Goal: Information Seeking & Learning: Learn about a topic

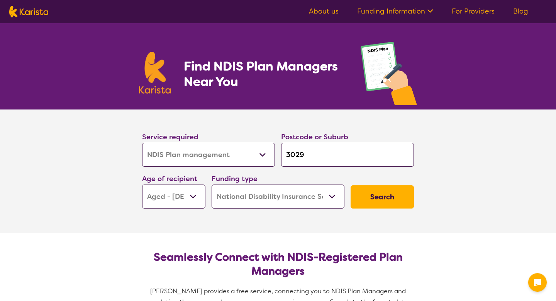
select select "NDIS Plan management"
select select "AG"
select select "NDIS"
select select "NDIS Plan management"
select select "AG"
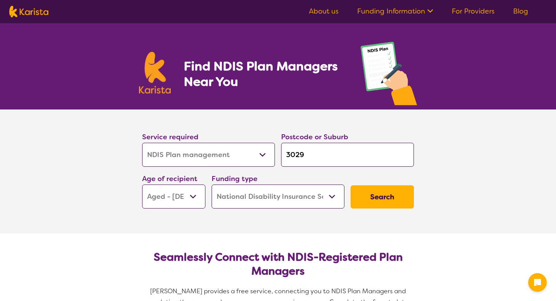
select select "NDIS"
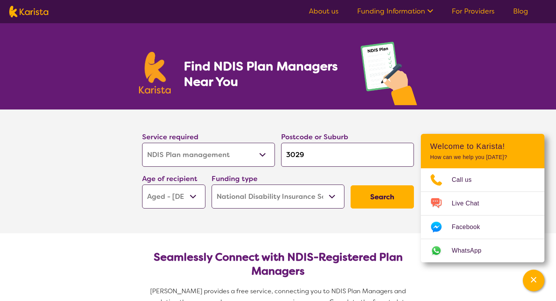
click at [41, 13] on img at bounding box center [28, 12] width 39 height 12
select select "NDIS Plan management"
select select "AG"
select select "NDIS"
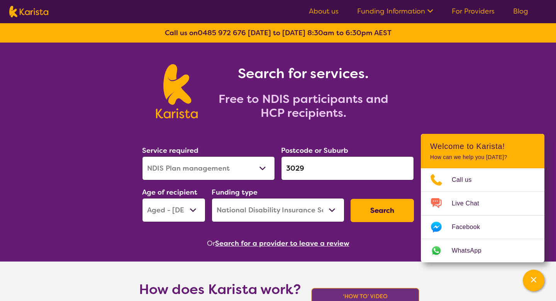
click at [188, 159] on select "Allied Health Assistant Assessment ([MEDICAL_DATA] or [MEDICAL_DATA]) Behaviour…" at bounding box center [208, 168] width 133 height 24
select select "Speech therapy"
click at [142, 156] on select "Allied Health Assistant Assessment ([MEDICAL_DATA] or [MEDICAL_DATA]) Behaviour…" at bounding box center [208, 168] width 133 height 24
click at [294, 171] on input "3029" at bounding box center [347, 168] width 133 height 24
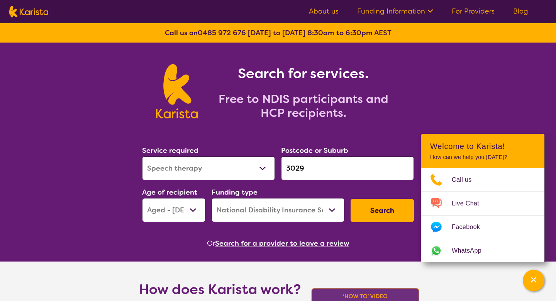
paste input "2011"
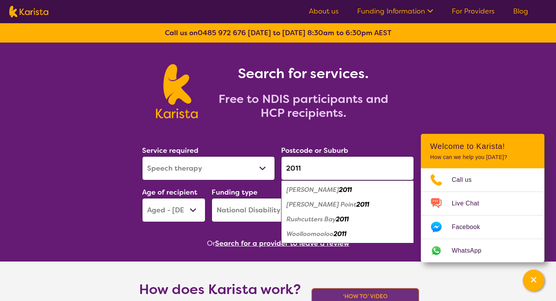
type input "2011"
click at [189, 206] on select "Early Childhood - 0 to 9 Child - 10 to 11 Adolescent - 12 to 17 Adult - 18 to 6…" at bounding box center [173, 210] width 63 height 24
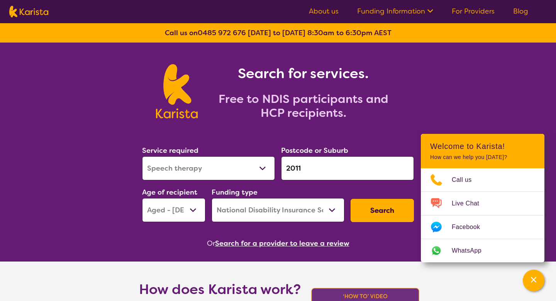
select select "EC"
click at [142, 198] on select "Early Childhood - 0 to 9 Child - 10 to 11 Adolescent - 12 to 17 Adult - 18 to 6…" at bounding box center [173, 210] width 63 height 24
click at [388, 222] on div "Search" at bounding box center [383, 210] width 70 height 29
click at [386, 216] on button "Search" at bounding box center [382, 210] width 63 height 23
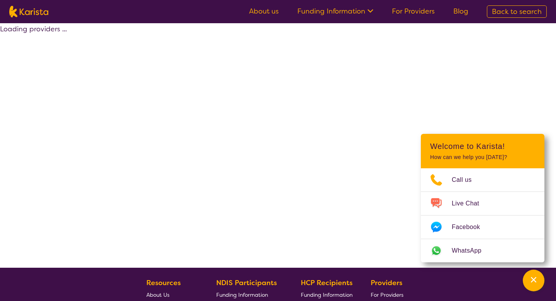
select select "by_score"
